Goal: Transaction & Acquisition: Purchase product/service

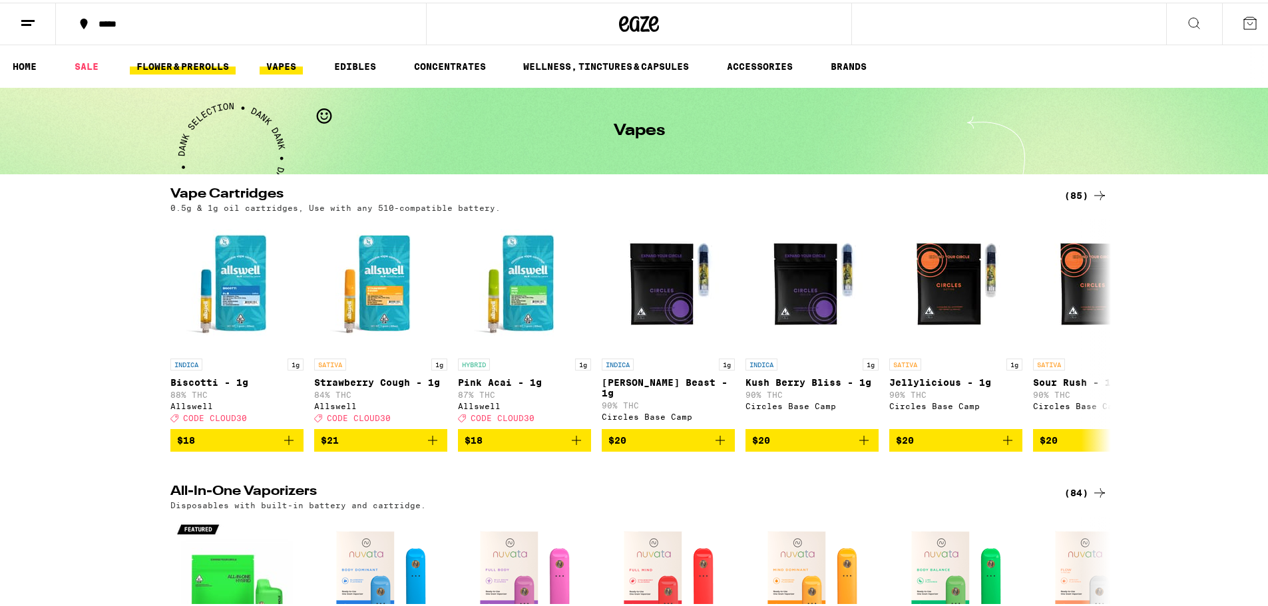
click at [182, 64] on link "FLOWER & PREROLLS" at bounding box center [183, 64] width 106 height 16
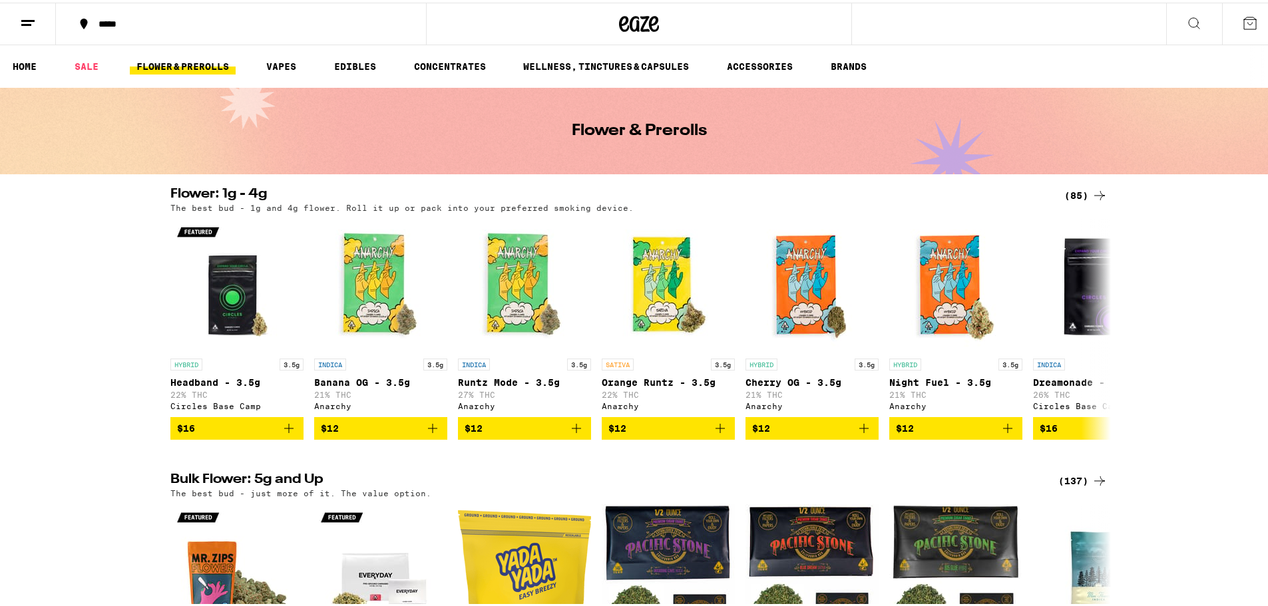
click at [1078, 186] on div "(85)" at bounding box center [1085, 193] width 43 height 16
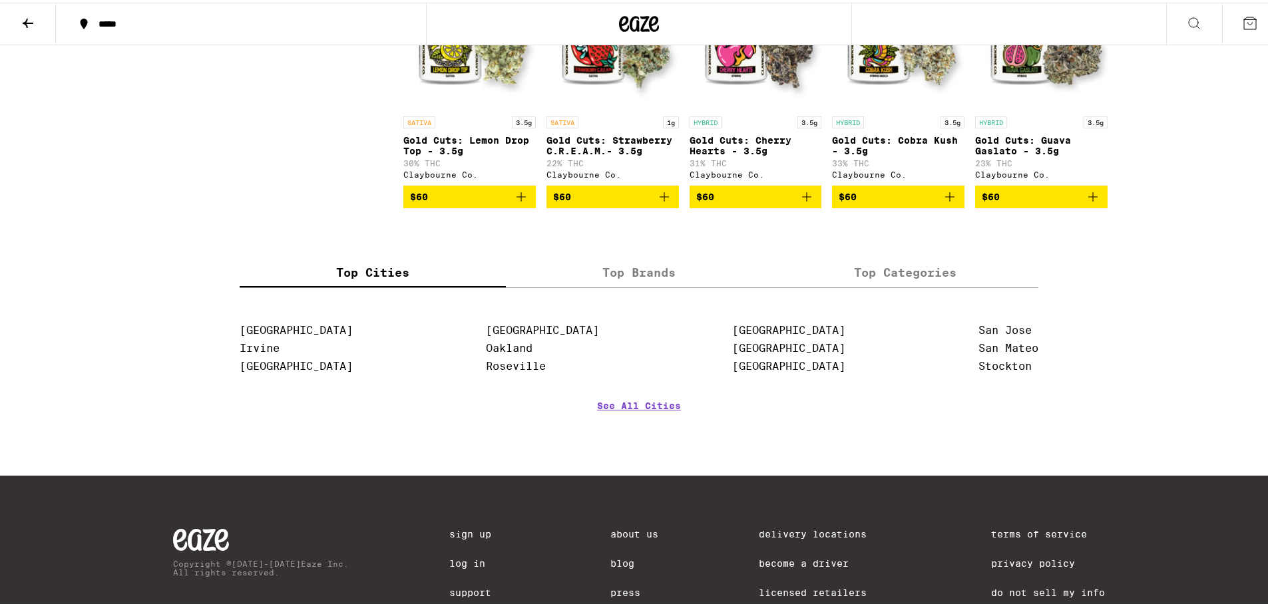
scroll to position [4082, 0]
